Goal: Information Seeking & Learning: Check status

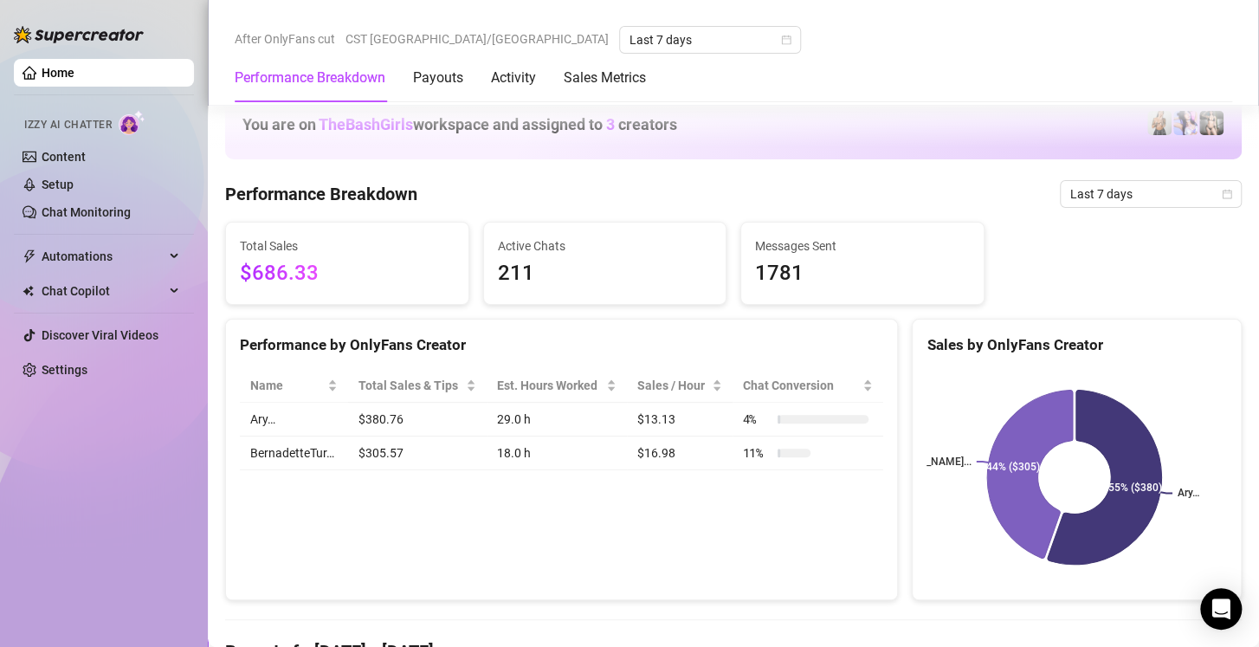
scroll to position [994, 0]
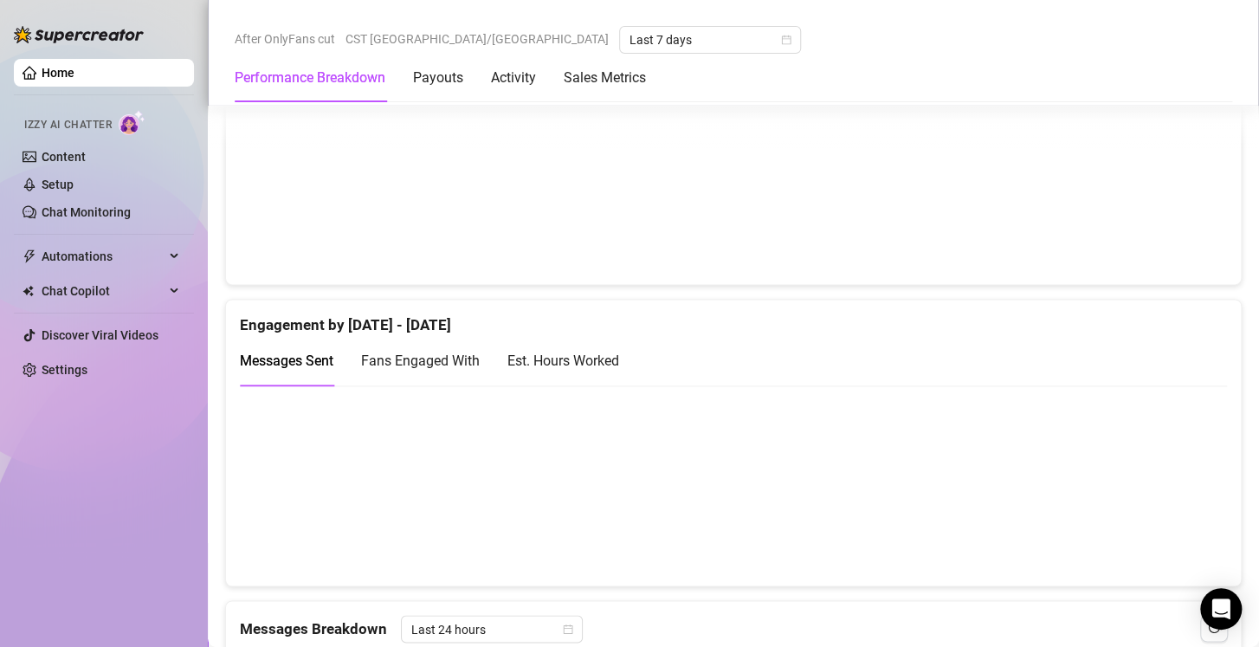
scroll to position [954, 0]
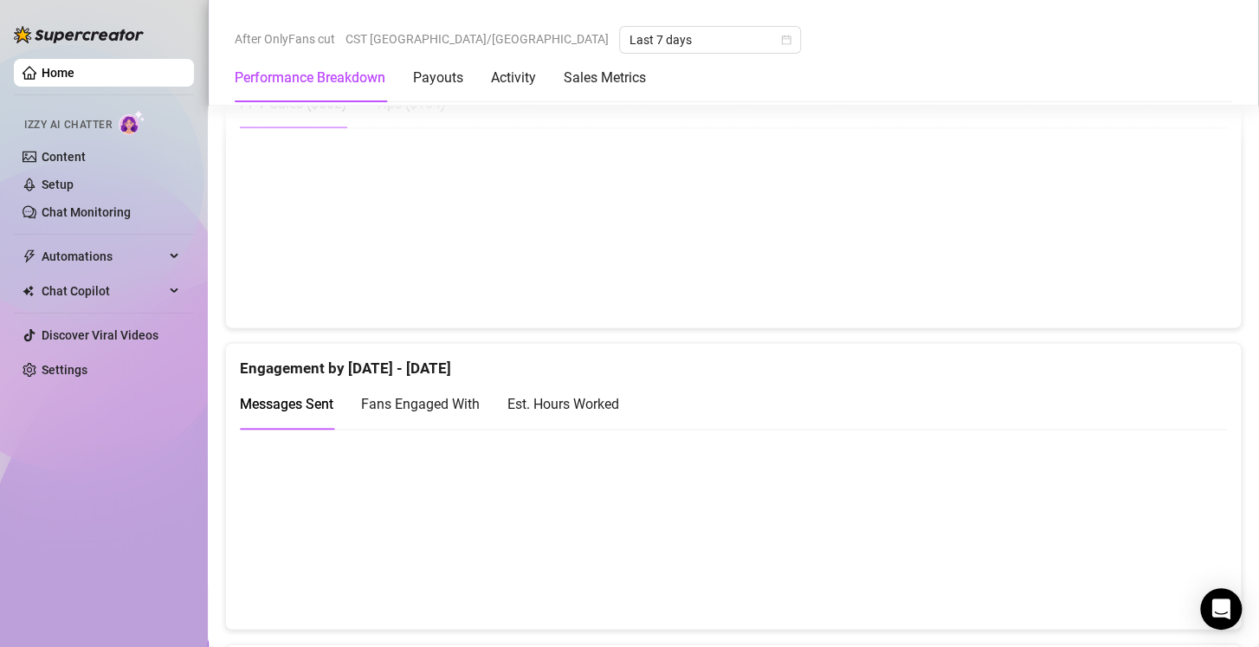
click at [571, 404] on div "Est. Hours Worked" at bounding box center [564, 404] width 112 height 22
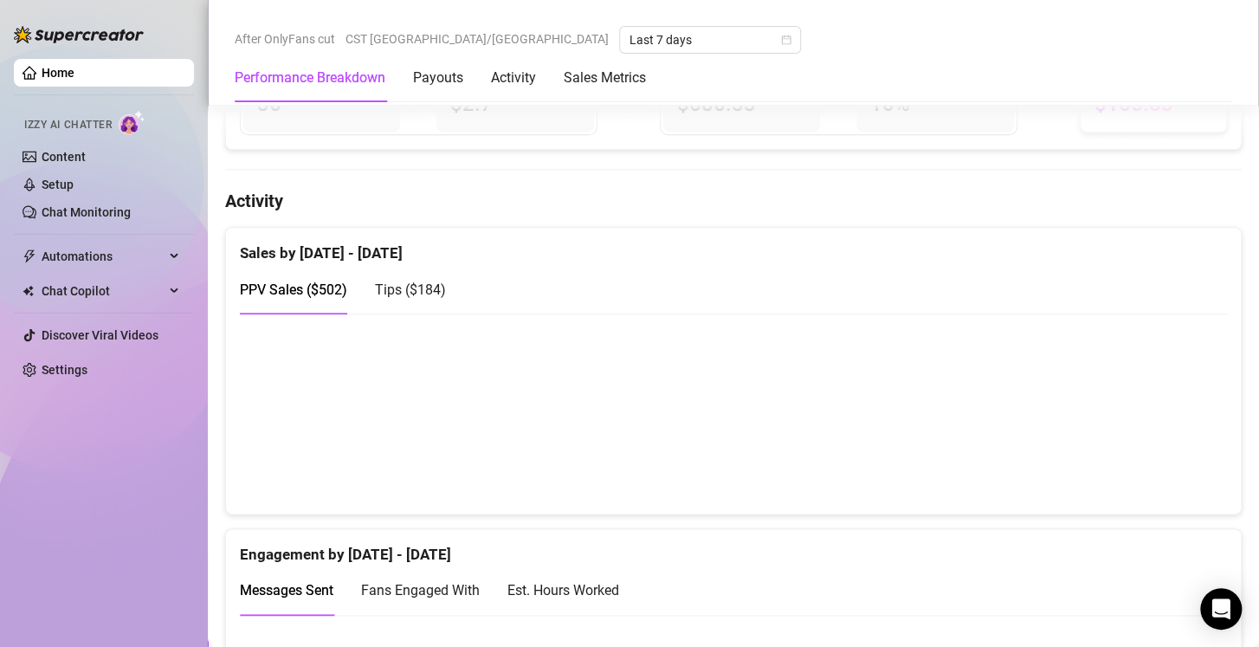
scroll to position [769, 0]
click at [391, 282] on span "Tips ( $184 )" at bounding box center [410, 289] width 71 height 16
click at [304, 284] on span "PPV Sales ( $502 )" at bounding box center [293, 289] width 107 height 16
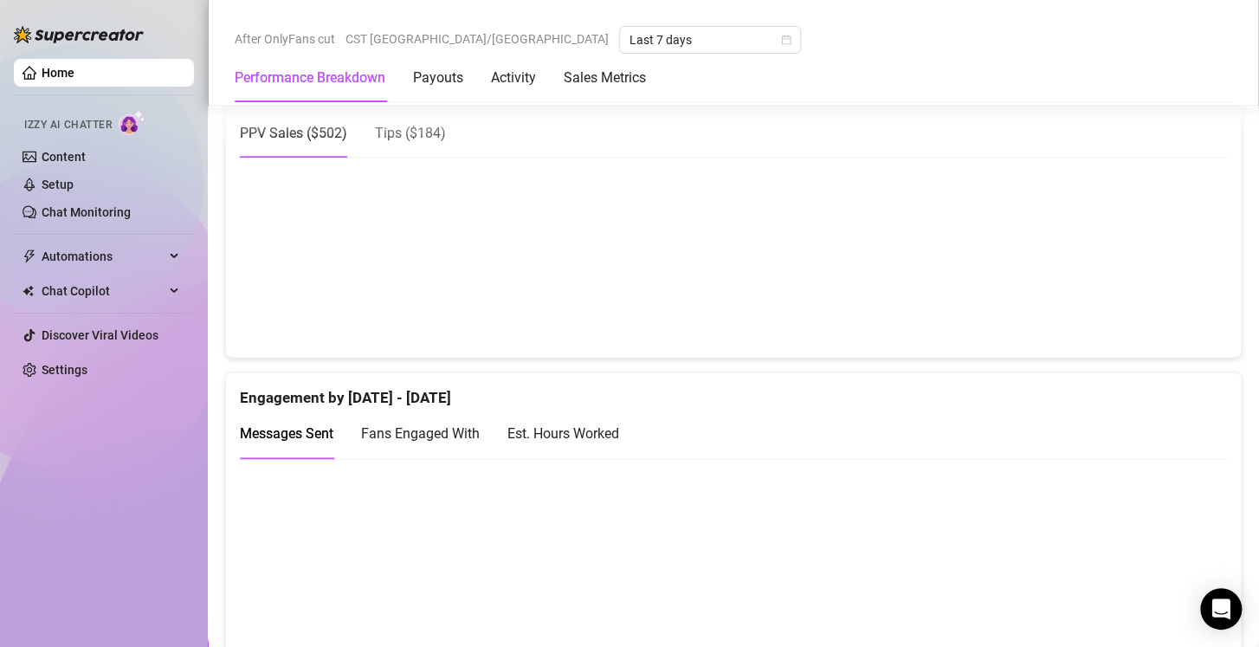
scroll to position [930, 0]
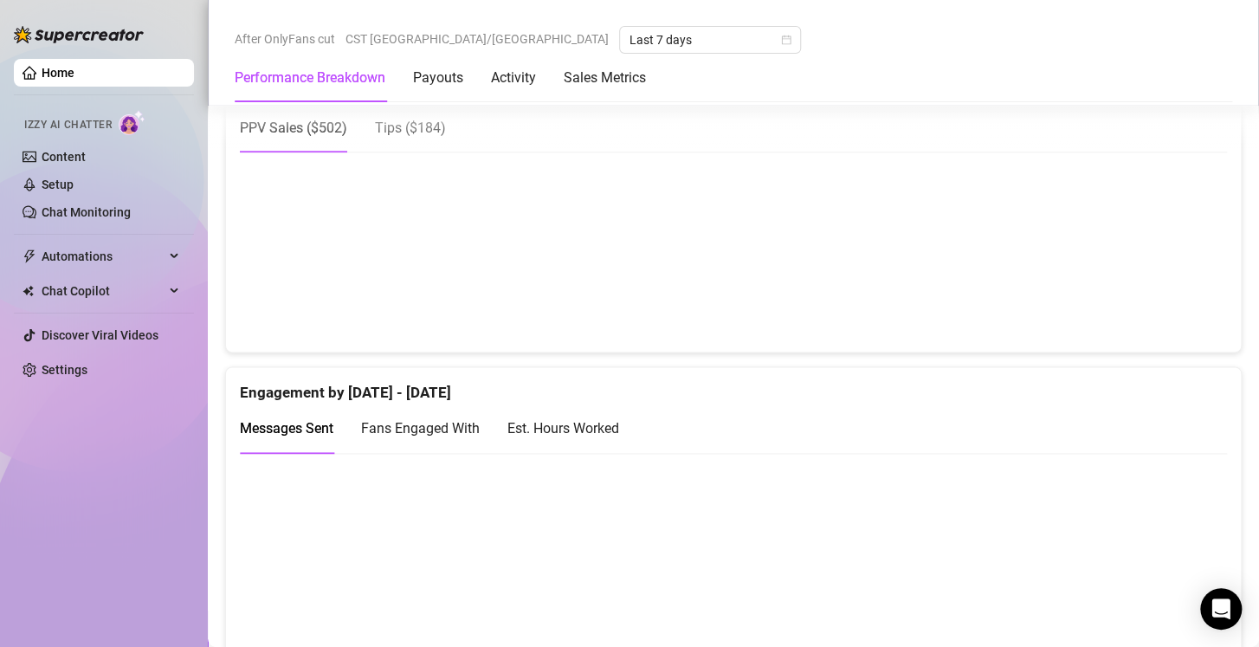
click at [597, 433] on div "Est. Hours Worked" at bounding box center [564, 428] width 112 height 22
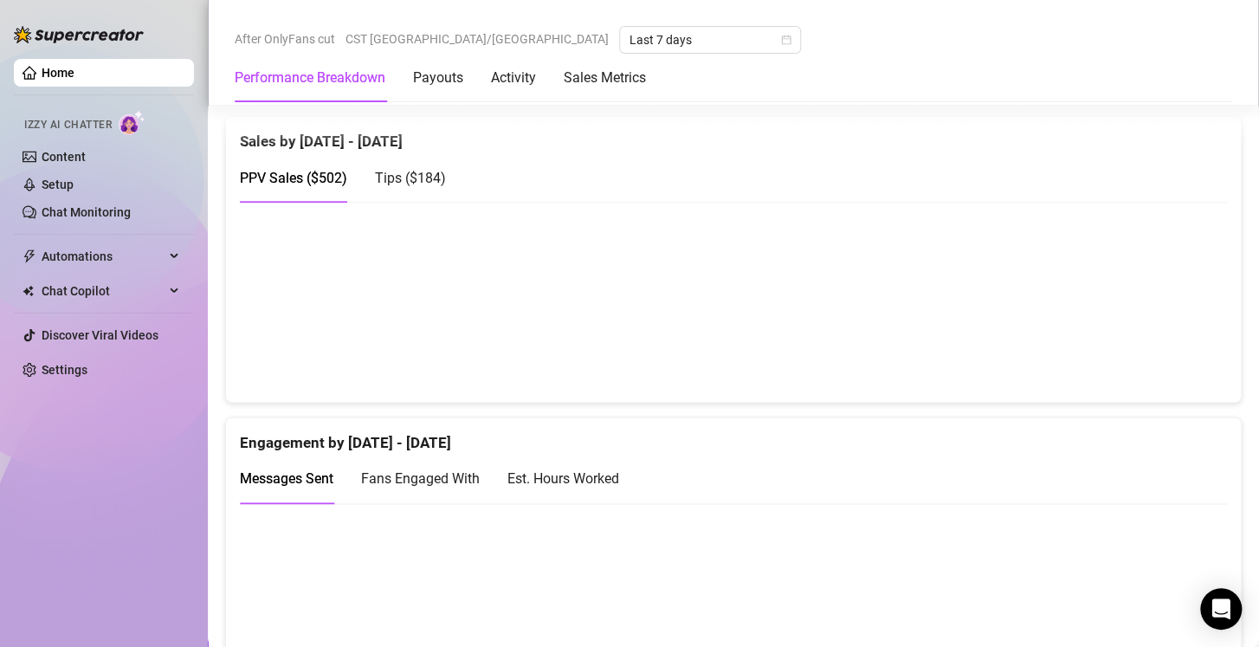
scroll to position [836, 0]
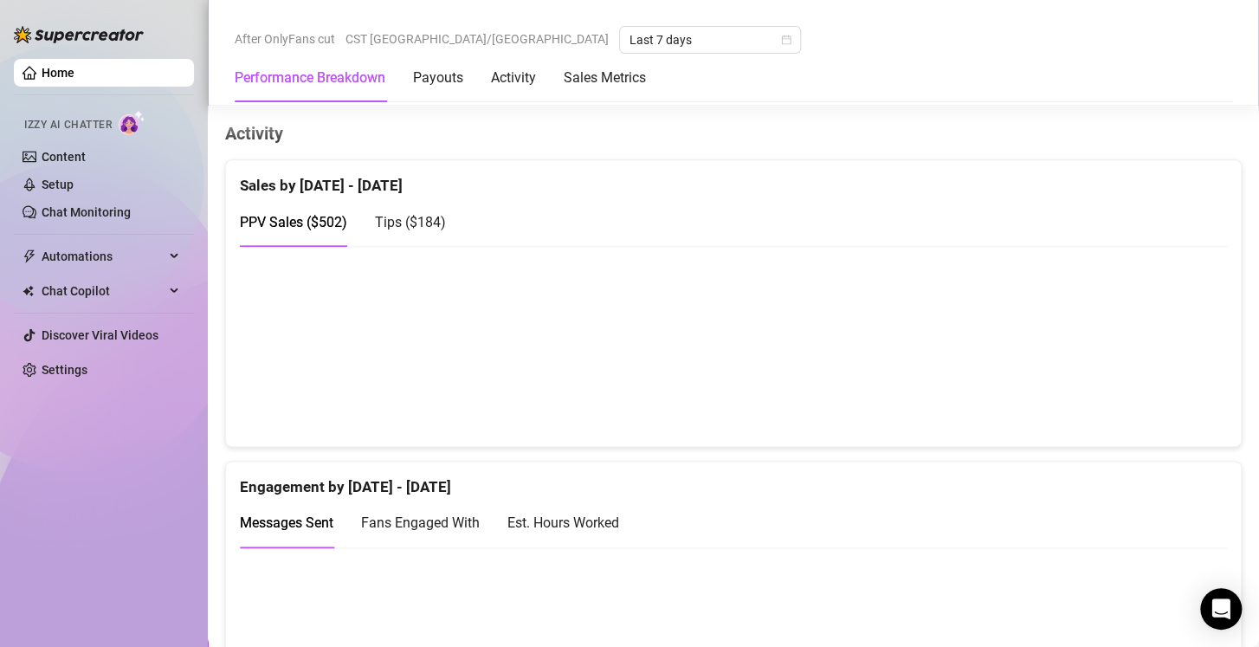
click at [565, 517] on div "Est. Hours Worked" at bounding box center [564, 523] width 112 height 22
